Goal: Find specific page/section: Find specific page/section

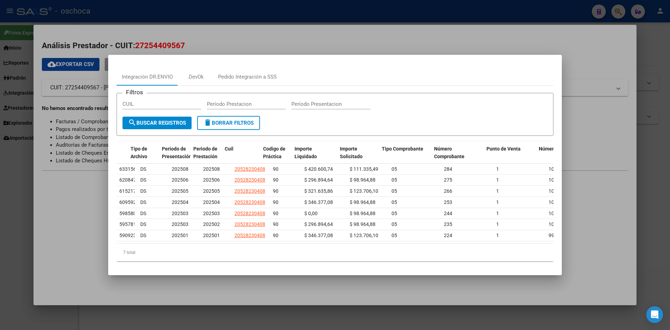
scroll to position [0, 10]
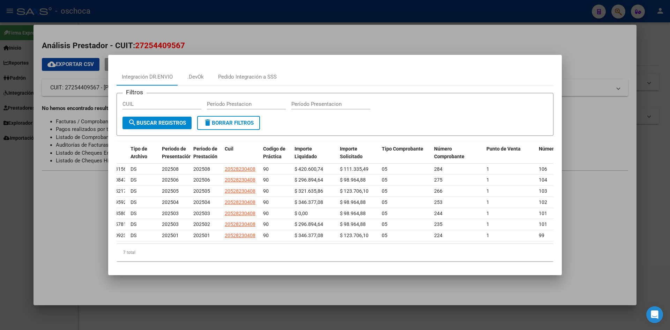
click at [376, 43] on div at bounding box center [335, 165] width 670 height 330
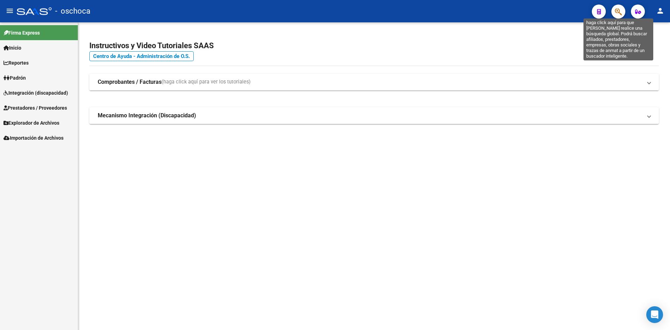
click at [618, 13] on icon "button" at bounding box center [618, 12] width 7 height 8
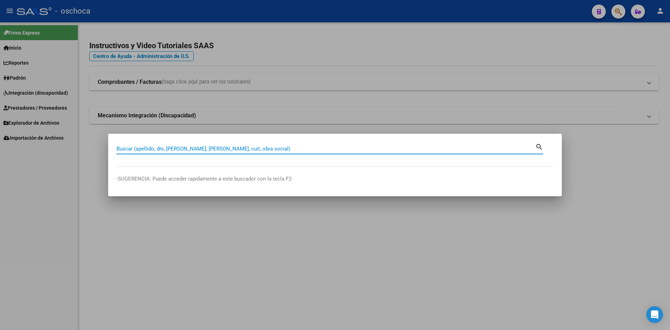
click at [234, 150] on input "Buscar (apellido, dni, [PERSON_NAME], [PERSON_NAME], cuit, obra social)" at bounding box center [325, 148] width 419 height 6
click at [234, 149] on input "Buscar (apellido, dni, [PERSON_NAME], [PERSON_NAME], cuit, obra social)" at bounding box center [325, 148] width 419 height 6
type input "27274410561"
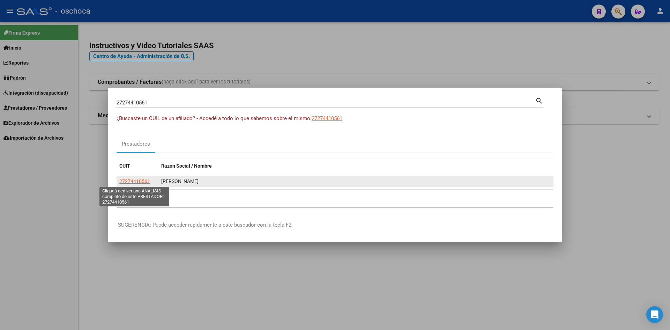
click at [129, 180] on span "27274410561" at bounding box center [134, 181] width 31 height 6
type textarea "27274410561"
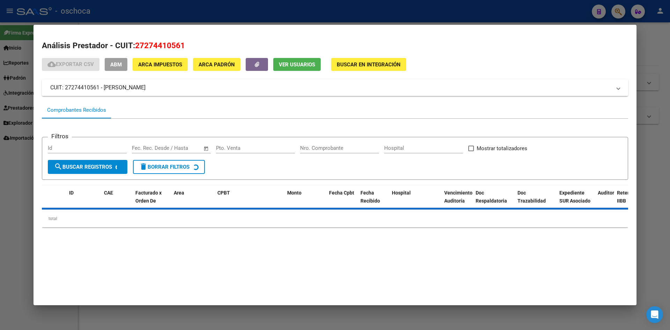
click at [372, 66] on span "Buscar en Integración" at bounding box center [369, 64] width 64 height 6
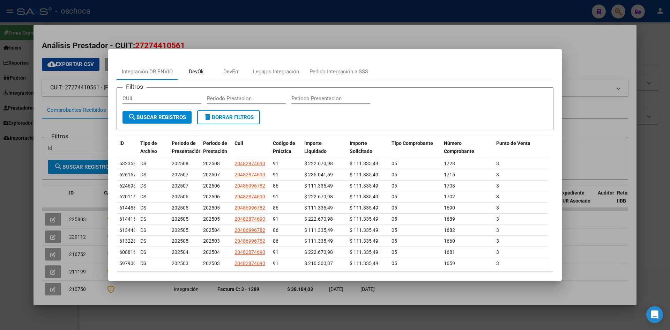
click at [194, 71] on div ".DevOk" at bounding box center [195, 72] width 16 height 8
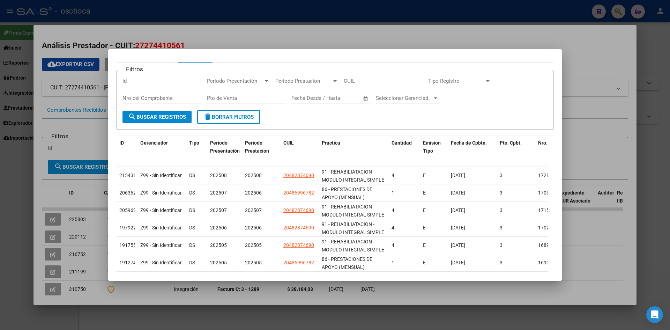
scroll to position [0, 0]
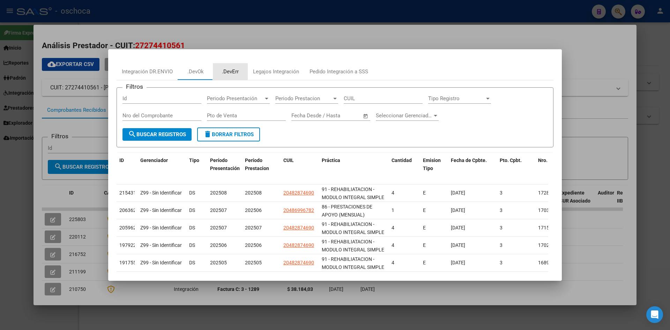
click at [231, 71] on div ".DevErr" at bounding box center [230, 72] width 17 height 8
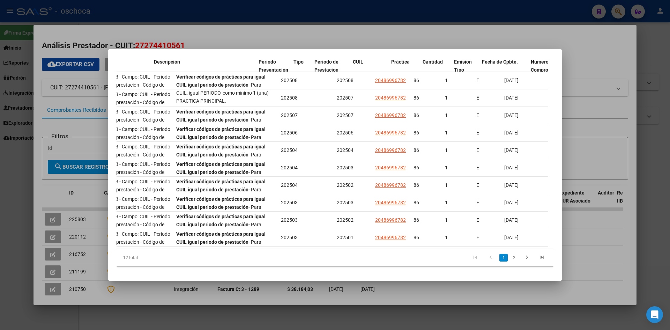
scroll to position [0, 118]
